Goal: Task Accomplishment & Management: Complete application form

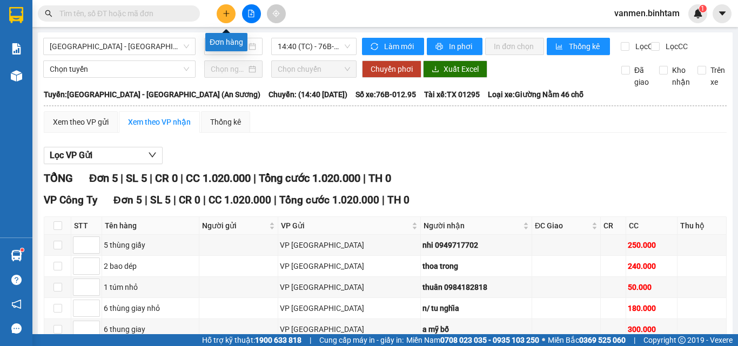
click at [221, 16] on button at bounding box center [226, 13] width 19 height 19
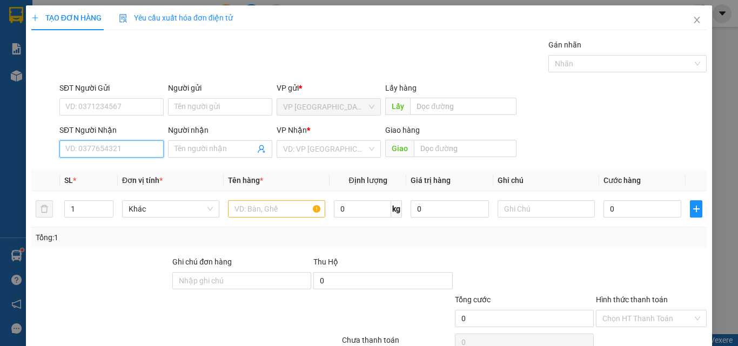
click at [110, 145] on input "SĐT Người Nhận" at bounding box center [111, 148] width 104 height 17
type input "0977336909"
click at [113, 167] on div "0977336909 - trang" at bounding box center [110, 171] width 90 height 12
type input "trang"
type input "sa huynh"
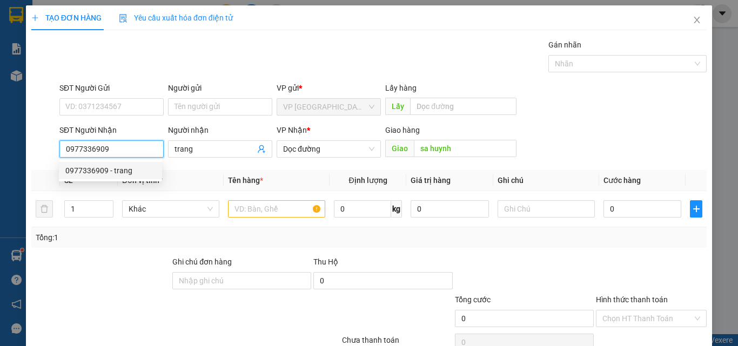
type input "150.000"
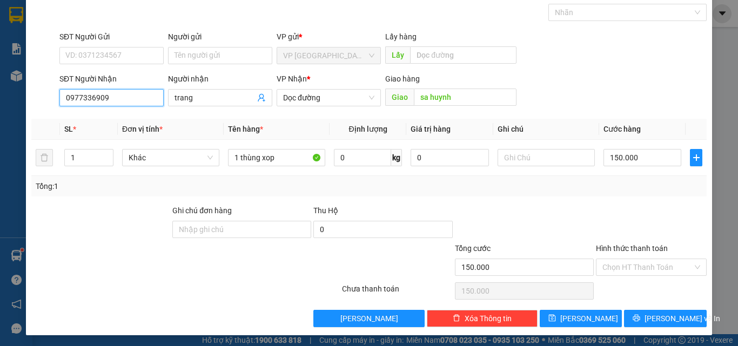
scroll to position [53, 0]
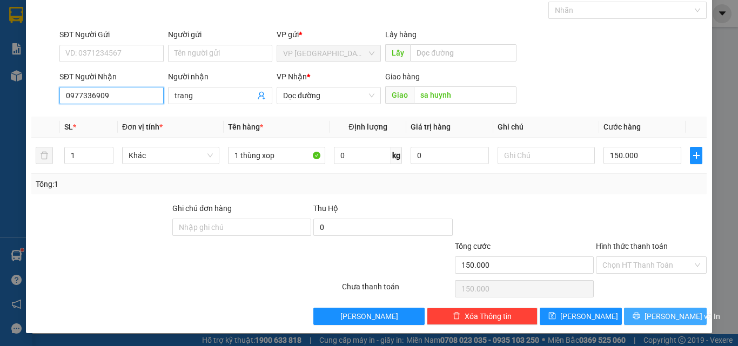
type input "0977336909"
click at [634, 318] on button "[PERSON_NAME] và In" at bounding box center [665, 316] width 83 height 17
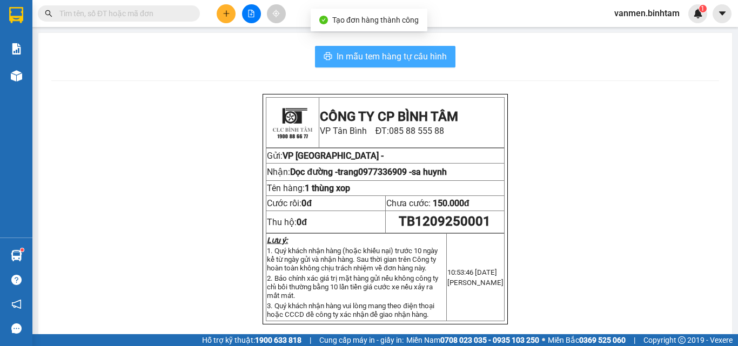
click at [397, 59] on span "In mẫu tem hàng tự cấu hình" at bounding box center [391, 57] width 110 height 14
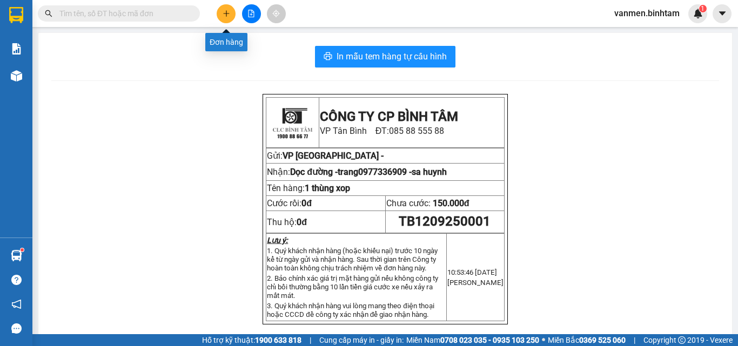
click at [233, 18] on button at bounding box center [226, 13] width 19 height 19
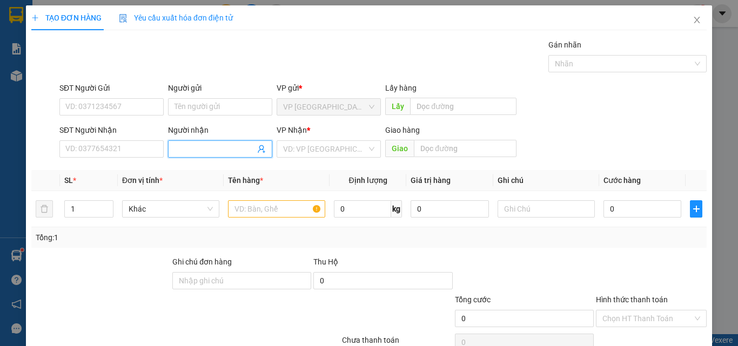
click at [186, 155] on span at bounding box center [220, 148] width 104 height 17
click at [190, 149] on input "Người nhận" at bounding box center [214, 149] width 80 height 12
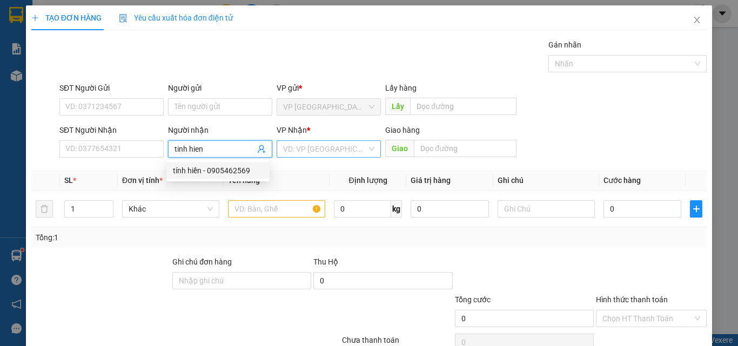
type input "tinh hien"
click at [297, 146] on input "search" at bounding box center [325, 149] width 84 height 16
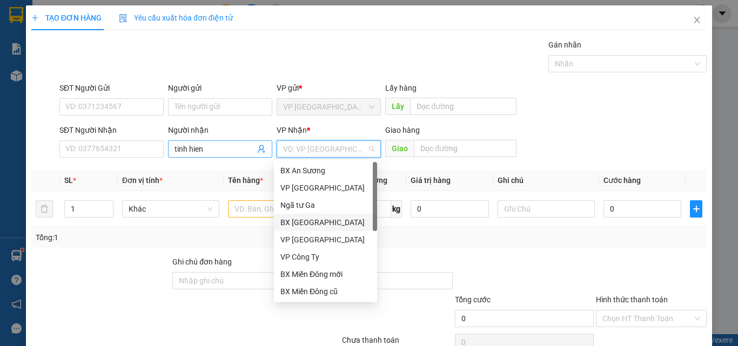
click at [213, 147] on input "tinh hien" at bounding box center [214, 149] width 80 height 12
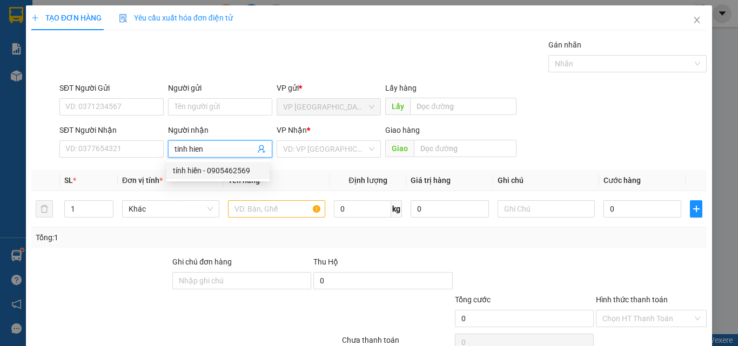
click at [214, 173] on div "tính hiền - 0905462569" at bounding box center [218, 171] width 90 height 12
type input "0905462569"
type input "tính hiền"
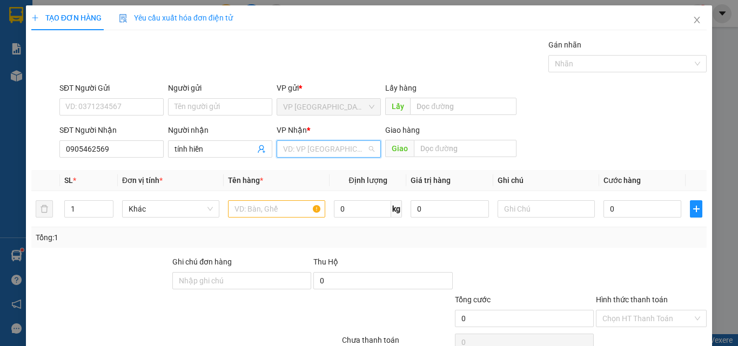
click at [312, 151] on input "search" at bounding box center [325, 149] width 84 height 16
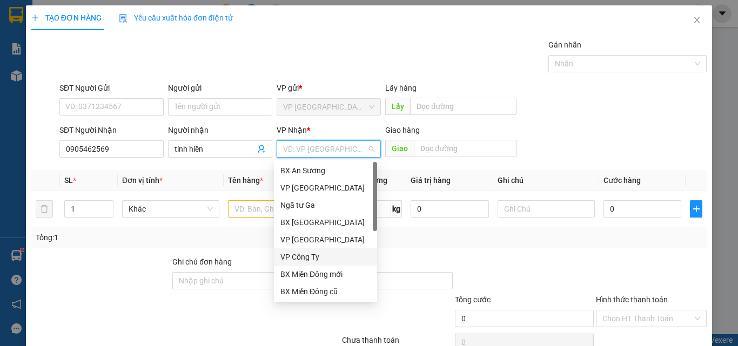
click at [307, 259] on div "VP Công Ty" at bounding box center [325, 257] width 90 height 12
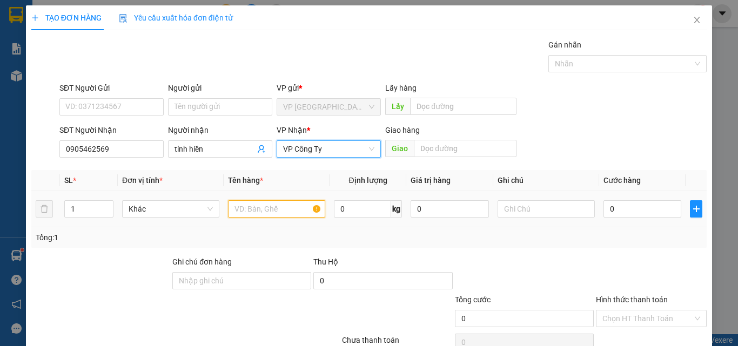
click at [262, 211] on input "text" at bounding box center [276, 208] width 97 height 17
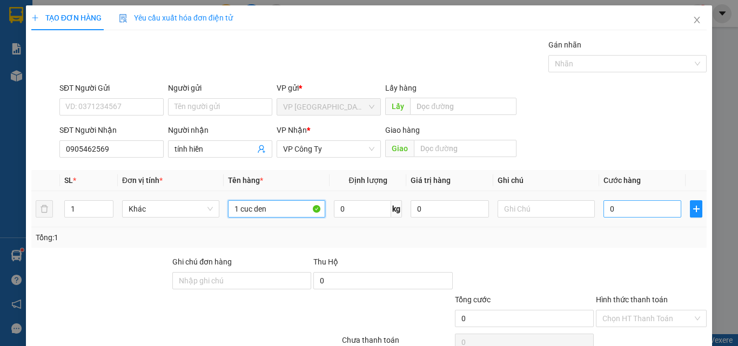
type input "1 cuc den"
click at [646, 211] on input "0" at bounding box center [642, 208] width 78 height 17
type input "1"
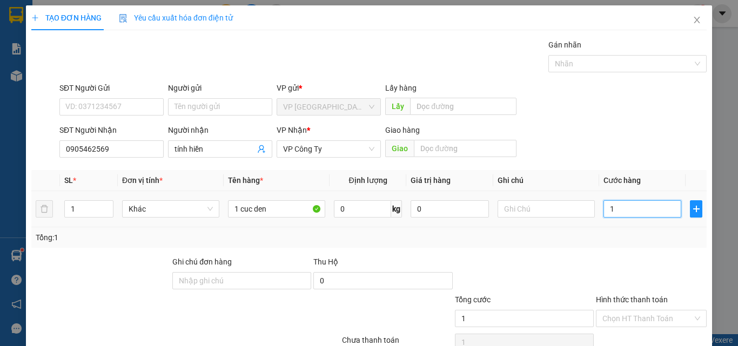
type input "10"
type input "100"
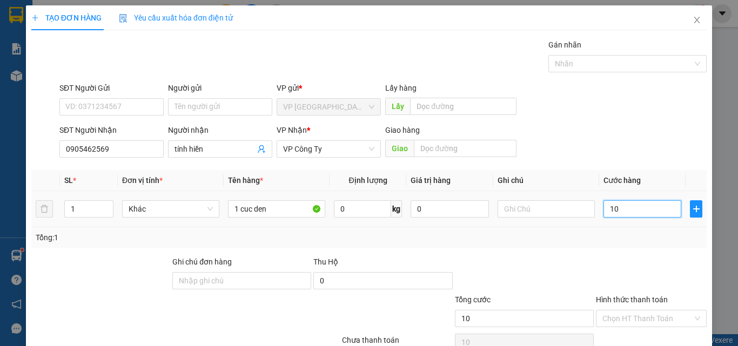
type input "100"
type input "1.000"
type input "10.000"
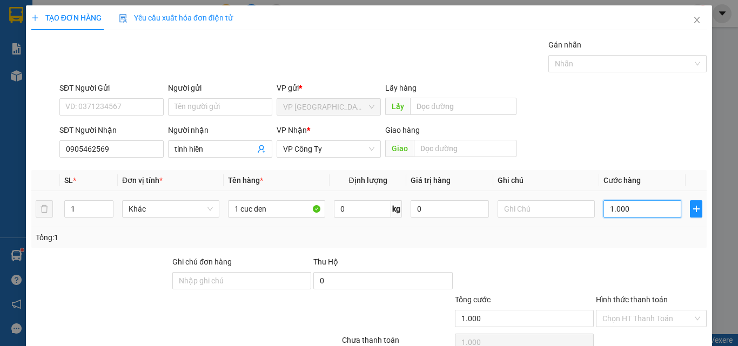
type input "10.000"
type input "100.000"
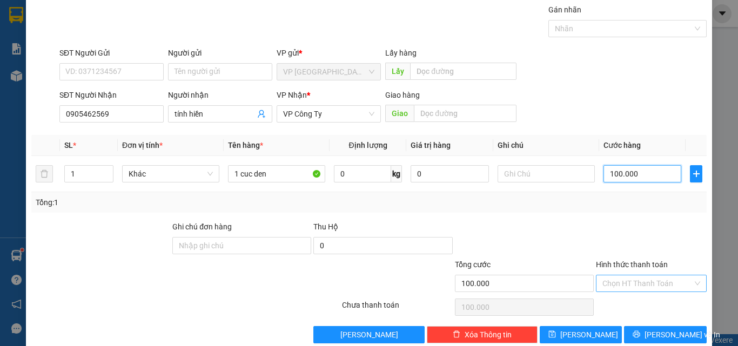
scroll to position [53, 0]
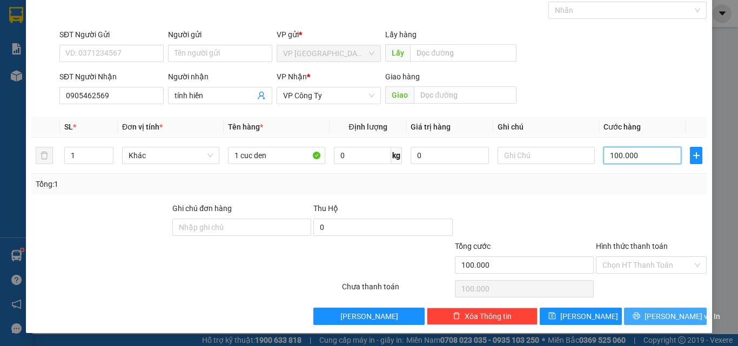
type input "100.000"
click at [654, 311] on span "[PERSON_NAME] và In" at bounding box center [682, 317] width 76 height 12
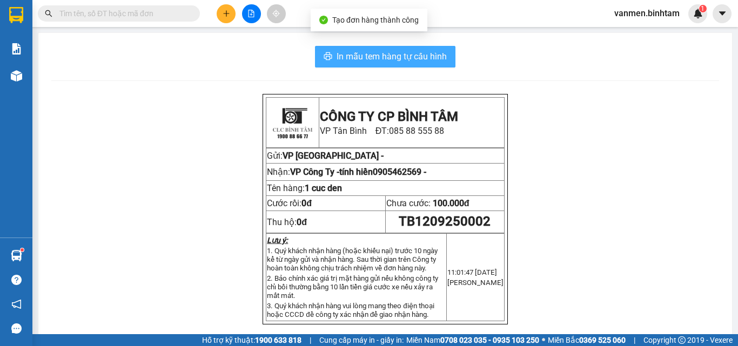
click at [380, 59] on span "In mẫu tem hàng tự cấu hình" at bounding box center [391, 57] width 110 height 14
